Goal: Check status: Check status

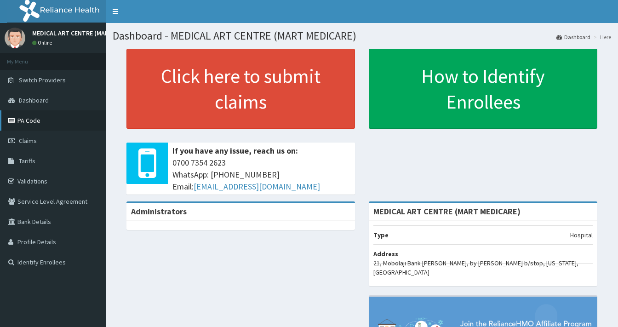
click at [49, 121] on link "PA Code" at bounding box center [53, 120] width 106 height 20
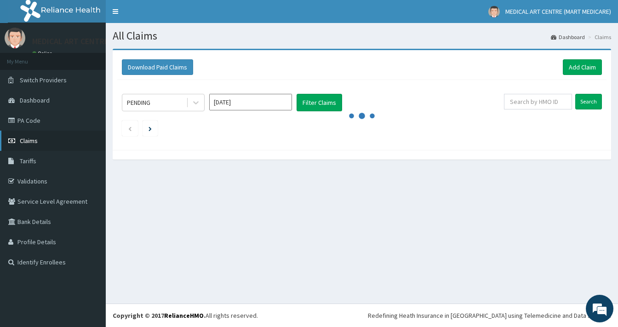
click at [37, 141] on link "Claims" at bounding box center [53, 141] width 106 height 20
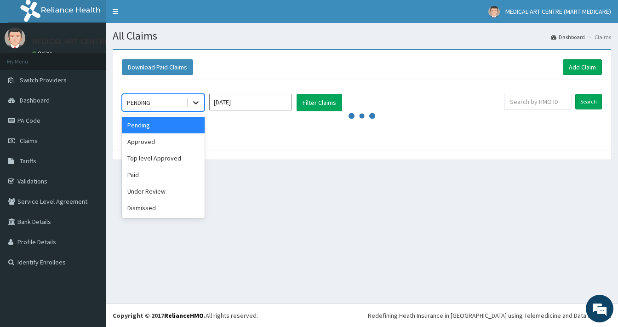
drag, startPoint x: 196, startPoint y: 104, endPoint x: 195, endPoint y: 96, distance: 8.3
click at [196, 101] on icon at bounding box center [195, 102] width 9 height 9
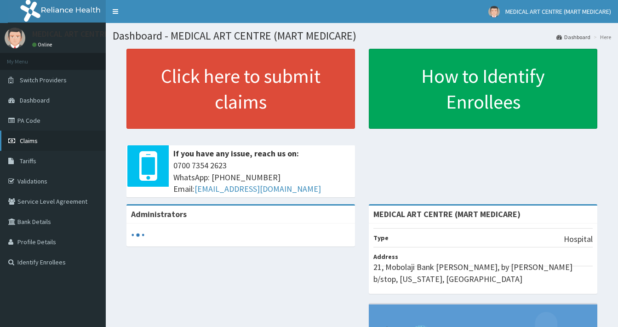
click at [70, 142] on link "Claims" at bounding box center [53, 141] width 106 height 20
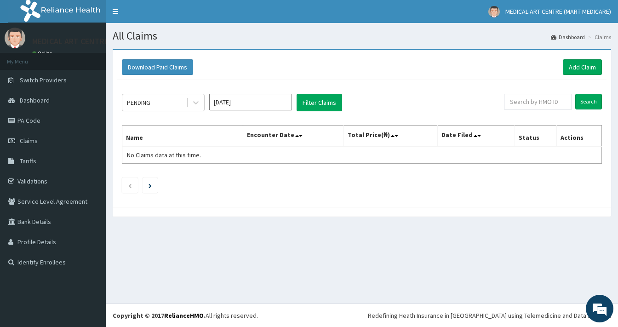
click at [295, 134] on th "Encounter Date" at bounding box center [293, 136] width 101 height 21
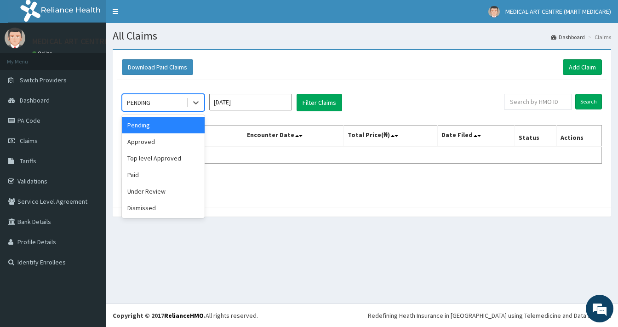
click at [128, 103] on div "PENDING" at bounding box center [138, 102] width 23 height 9
click at [149, 136] on div "Approved" at bounding box center [163, 141] width 83 height 17
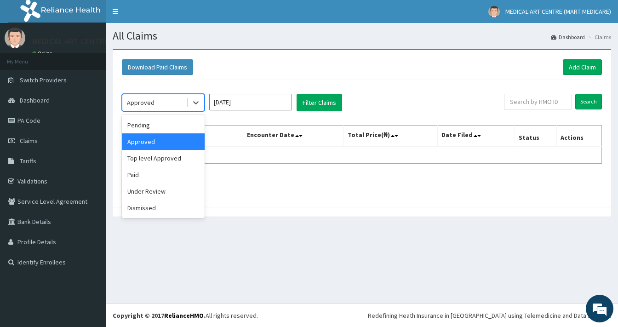
drag, startPoint x: 188, startPoint y: 104, endPoint x: 180, endPoint y: 103, distance: 7.9
click at [180, 103] on div "Approved" at bounding box center [163, 102] width 83 height 17
click at [196, 140] on div "Approved" at bounding box center [163, 141] width 83 height 17
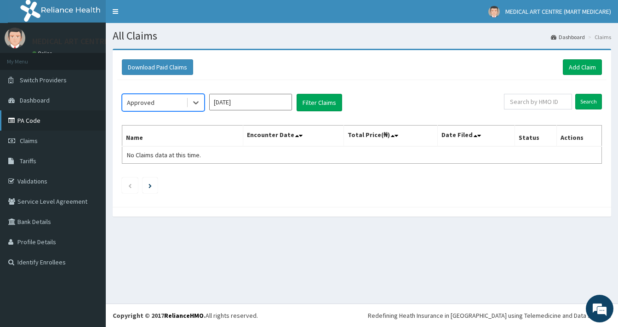
drag, startPoint x: 18, startPoint y: 118, endPoint x: 12, endPoint y: 110, distance: 10.4
click at [18, 118] on link "PA Code" at bounding box center [53, 120] width 106 height 20
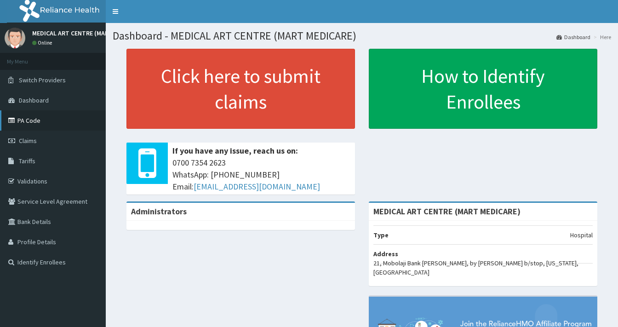
click at [34, 122] on link "PA Code" at bounding box center [53, 120] width 106 height 20
click at [32, 117] on link "PA Code" at bounding box center [53, 120] width 106 height 20
